Goal: Transaction & Acquisition: Purchase product/service

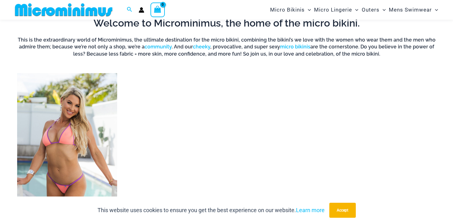
scroll to position [448, 0]
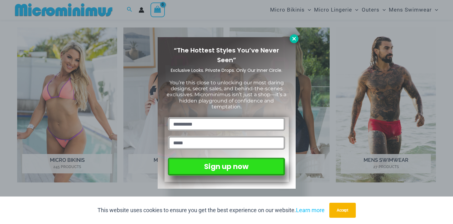
click at [292, 40] on icon at bounding box center [295, 39] width 6 height 6
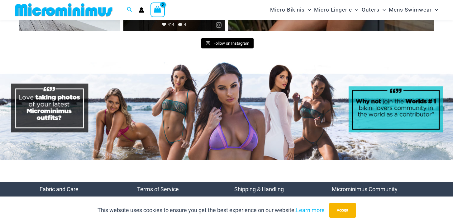
scroll to position [2848, 0]
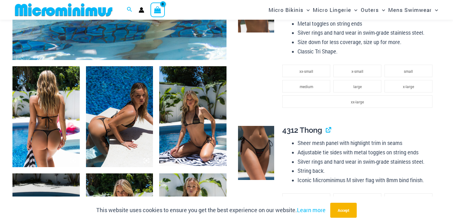
scroll to position [318, 0]
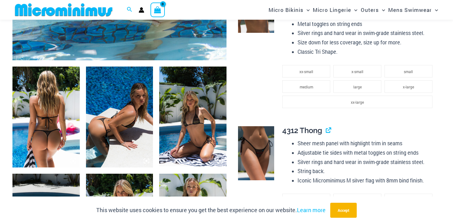
click at [54, 118] on img at bounding box center [45, 116] width 67 height 101
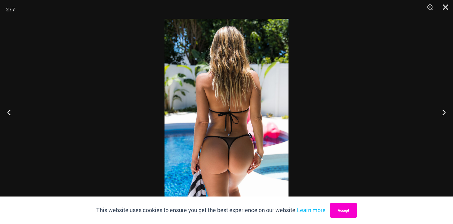
click at [339, 211] on button "Accept" at bounding box center [343, 209] width 27 height 15
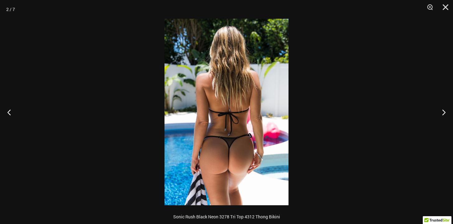
click at [239, 157] on img at bounding box center [227, 112] width 124 height 186
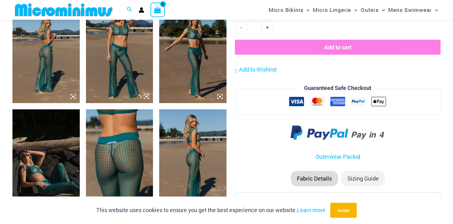
scroll to position [458, 0]
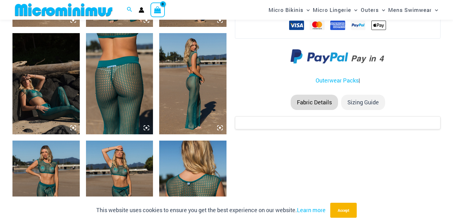
click at [141, 73] on img at bounding box center [119, 83] width 67 height 101
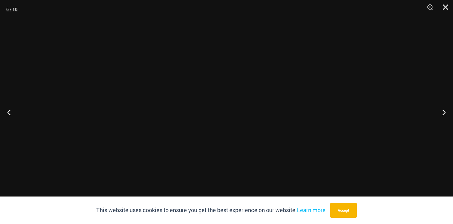
click at [240, 116] on img at bounding box center [227, 112] width 124 height 186
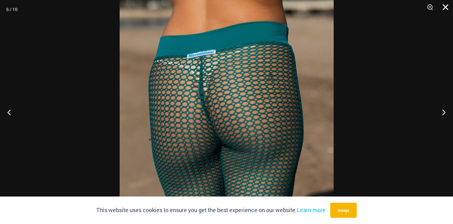
click at [443, 7] on button "Close" at bounding box center [444, 9] width 16 height 19
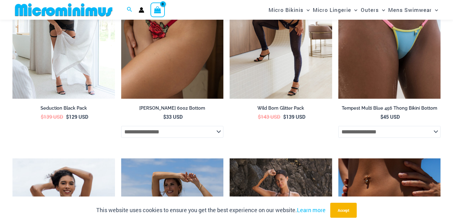
scroll to position [907, 0]
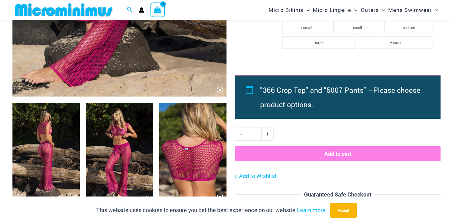
scroll to position [279, 0]
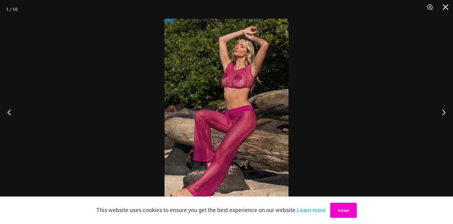
click at [348, 203] on button "Accept" at bounding box center [343, 209] width 27 height 15
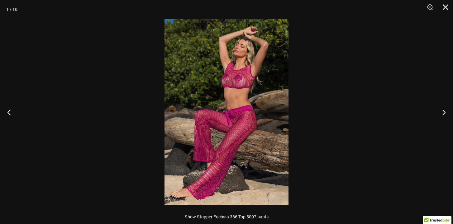
click at [186, 178] on img at bounding box center [227, 112] width 124 height 186
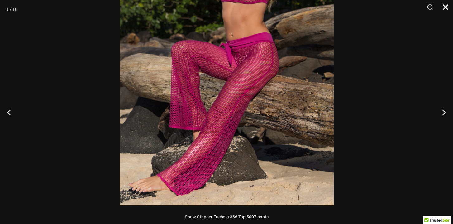
click at [444, 5] on button "Close" at bounding box center [444, 9] width 16 height 19
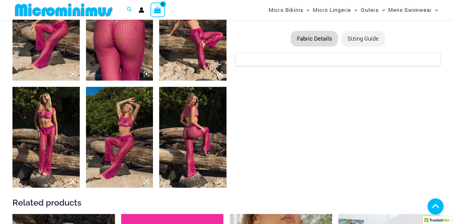
scroll to position [513, 0]
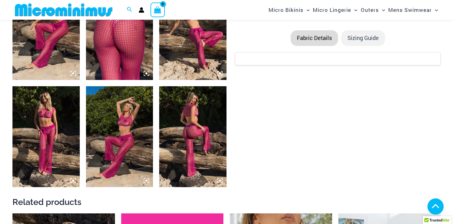
click at [201, 135] on img at bounding box center [192, 136] width 67 height 101
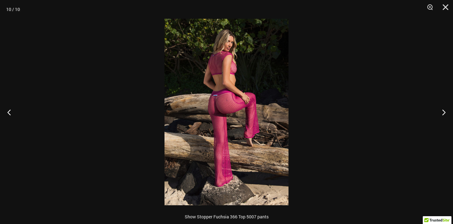
click at [239, 127] on img at bounding box center [227, 112] width 124 height 186
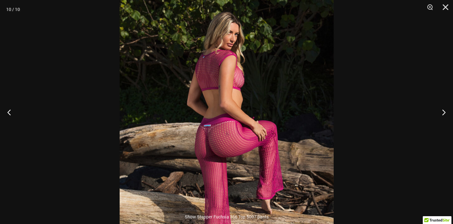
click at [397, 99] on div at bounding box center [226, 112] width 453 height 224
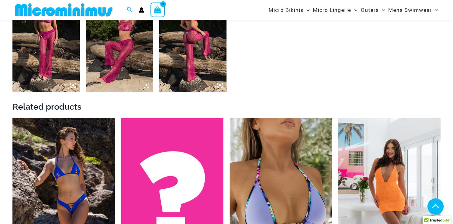
scroll to position [681, 0]
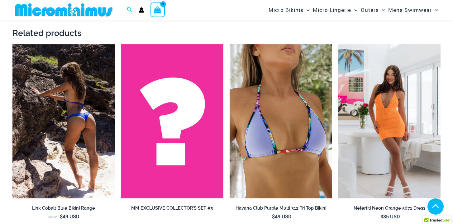
click at [81, 108] on img at bounding box center [63, 121] width 103 height 154
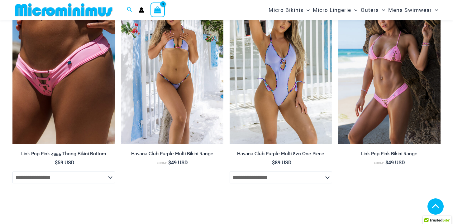
scroll to position [2083, 0]
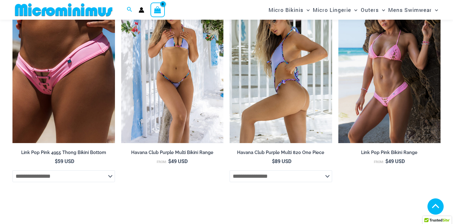
click at [279, 114] on img at bounding box center [281, 66] width 103 height 154
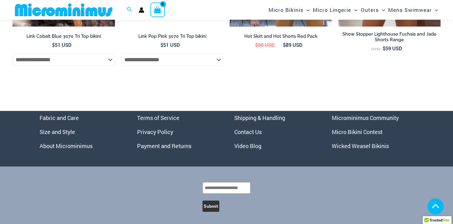
scroll to position [2418, 0]
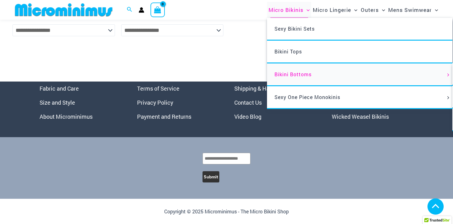
click at [292, 71] on span "Bikini Bottoms" at bounding box center [293, 74] width 37 height 7
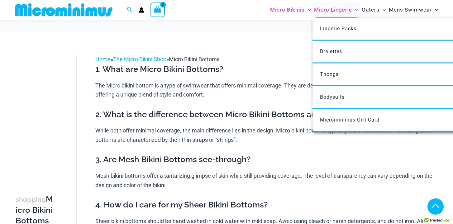
scroll to position [122, 0]
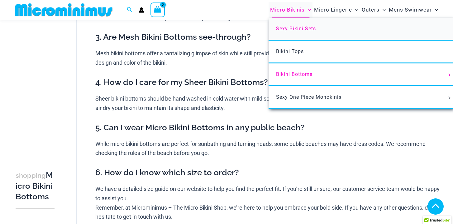
click at [302, 23] on link "Sexy Bikini Sets" at bounding box center [362, 29] width 186 height 23
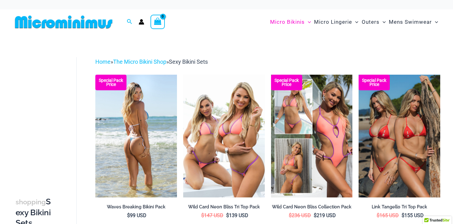
click at [154, 113] on img at bounding box center [136, 136] width 82 height 123
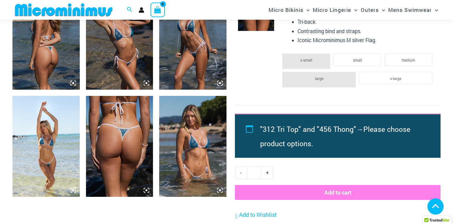
scroll to position [553, 0]
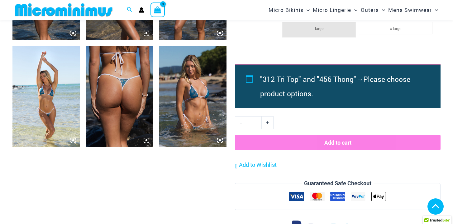
click at [133, 89] on img at bounding box center [119, 96] width 67 height 101
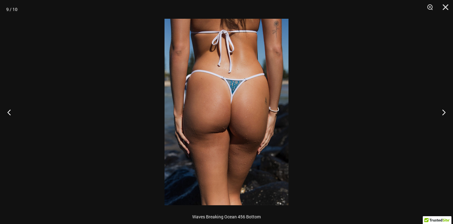
click at [237, 107] on img at bounding box center [227, 112] width 124 height 186
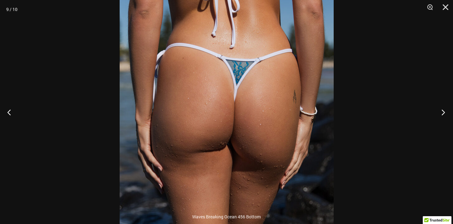
click at [440, 113] on button "Next" at bounding box center [441, 111] width 23 height 31
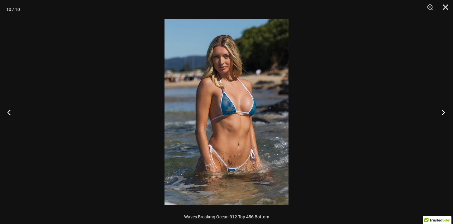
click at [440, 113] on button "Next" at bounding box center [441, 111] width 23 height 31
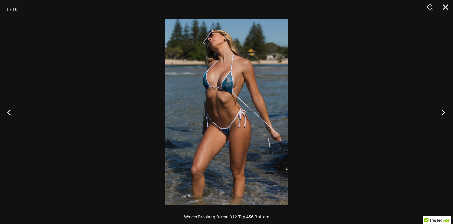
click at [440, 113] on button "Next" at bounding box center [441, 111] width 23 height 31
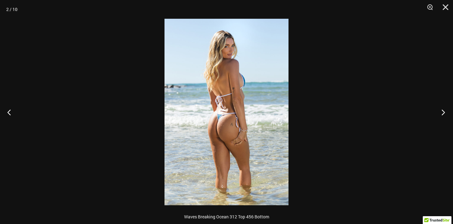
click at [440, 113] on button "Next" at bounding box center [441, 111] width 23 height 31
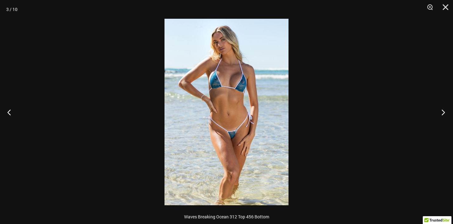
click at [440, 113] on button "Next" at bounding box center [441, 111] width 23 height 31
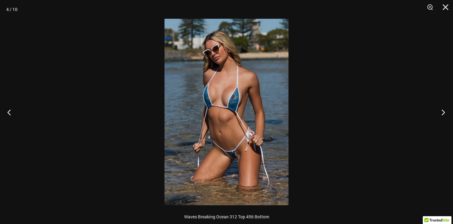
click at [440, 113] on button "Next" at bounding box center [441, 111] width 23 height 31
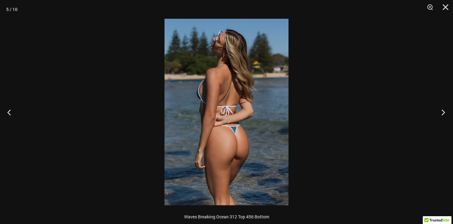
click at [440, 113] on button "Next" at bounding box center [441, 111] width 23 height 31
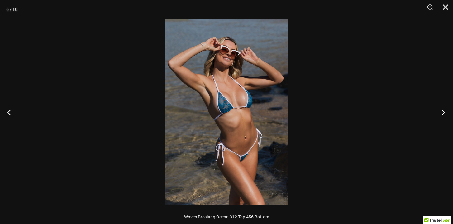
click at [440, 113] on button "Next" at bounding box center [441, 111] width 23 height 31
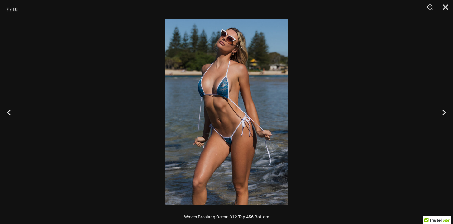
click at [213, 78] on img at bounding box center [227, 112] width 124 height 186
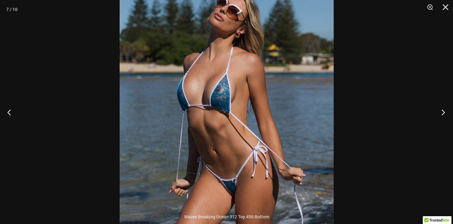
click at [442, 111] on button "Next" at bounding box center [441, 111] width 23 height 31
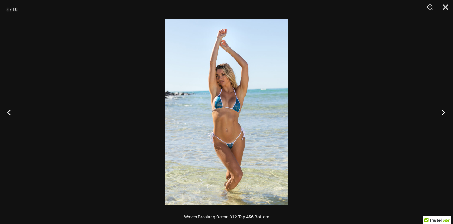
click at [442, 111] on button "Next" at bounding box center [441, 111] width 23 height 31
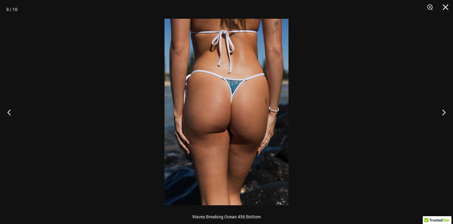
click at [256, 107] on img at bounding box center [227, 112] width 124 height 186
